Goal: Use online tool/utility: Utilize a website feature to perform a specific function

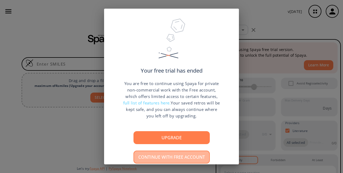
click at [169, 158] on button "Continue with free account" at bounding box center [171, 156] width 76 height 13
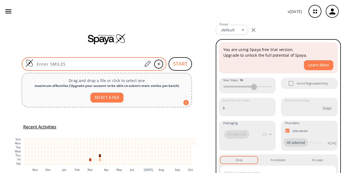
click at [53, 61] on div at bounding box center [94, 63] width 145 height 13
paste input "FCCOc1ccc(cc1)C(=O)c2ccc(OCCF)c(\C=C\3/NC(=O)\C(=C\Oc4oncn4)\NC3=O)c2"
type input "FCCOc1ccc(cc1)C(=O)c2ccc(OCCF)c(\C=C\3/NC(=O)\C(=C\Oc4oncn4)\NC3=O)c2"
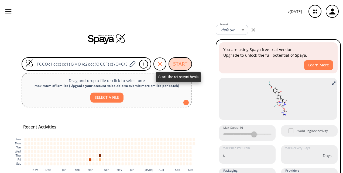
click at [186, 61] on button "START" at bounding box center [180, 63] width 23 height 13
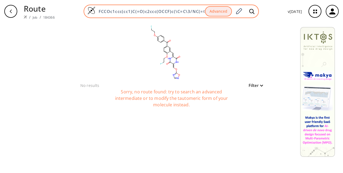
click at [114, 13] on input "FCCOc1ccc(cc1)C(=O)c2ccc(OCCF)c(\C=C\3/NC(=O)\C(=C\Oc4oncn4)\NC3=O)c2" at bounding box center [149, 11] width 109 height 5
paste input "c1ccc(F)c(\C=C\2/NC(=O)\C(=C\C(=O)c3ccccc3)\NC2=O)c1"
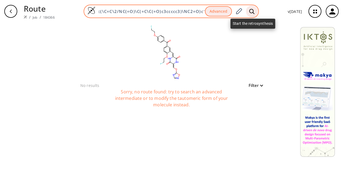
type input "Fc1ccc(F)c(\C=C\2/NC(=O)\C(=C\C(=O)c3ccccc3)\NC2=O)c1"
click at [249, 11] on div at bounding box center [252, 11] width 12 height 12
